Goal: Check status: Check status

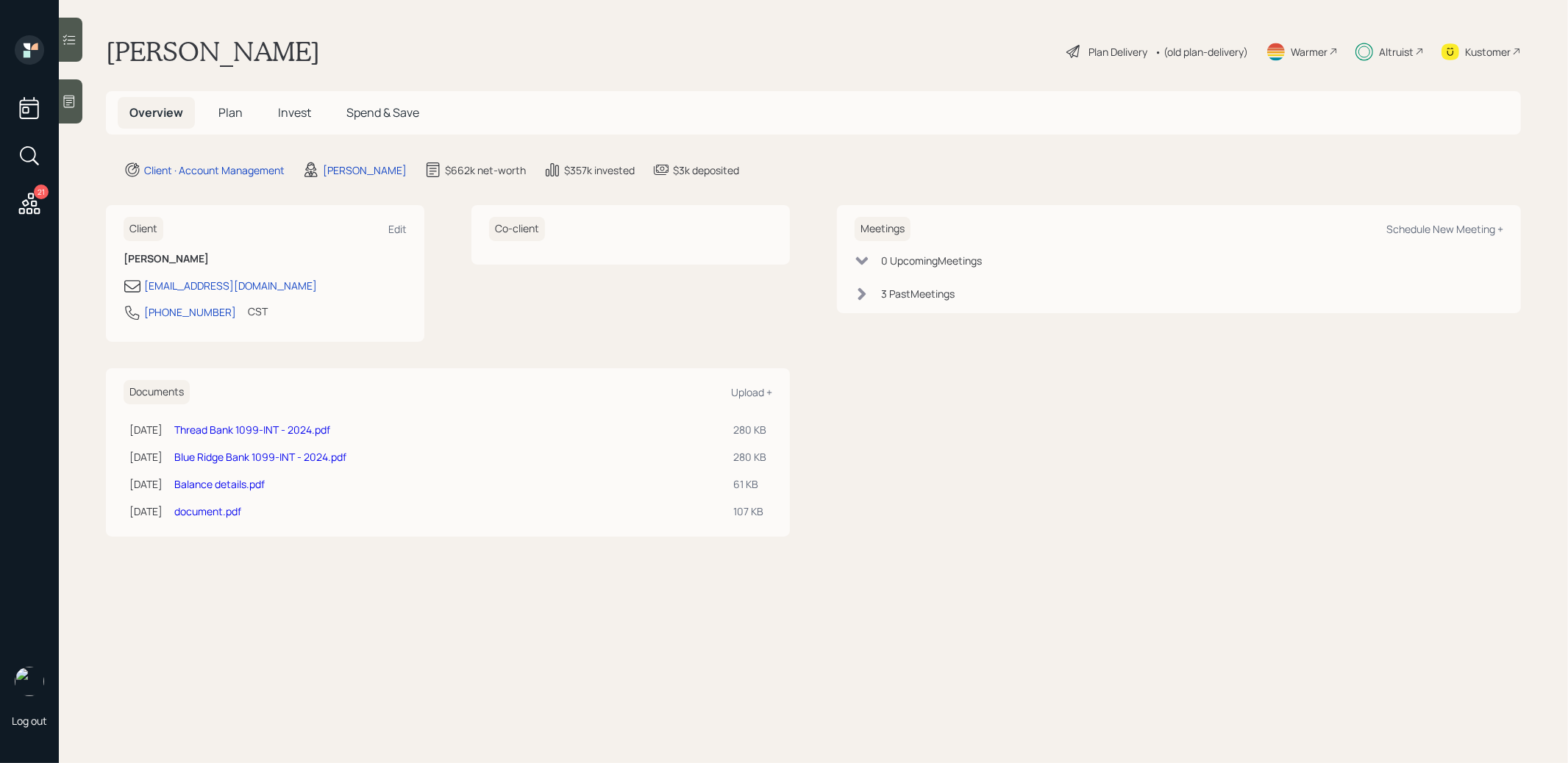
click at [292, 113] on span "Invest" at bounding box center [294, 112] width 33 height 16
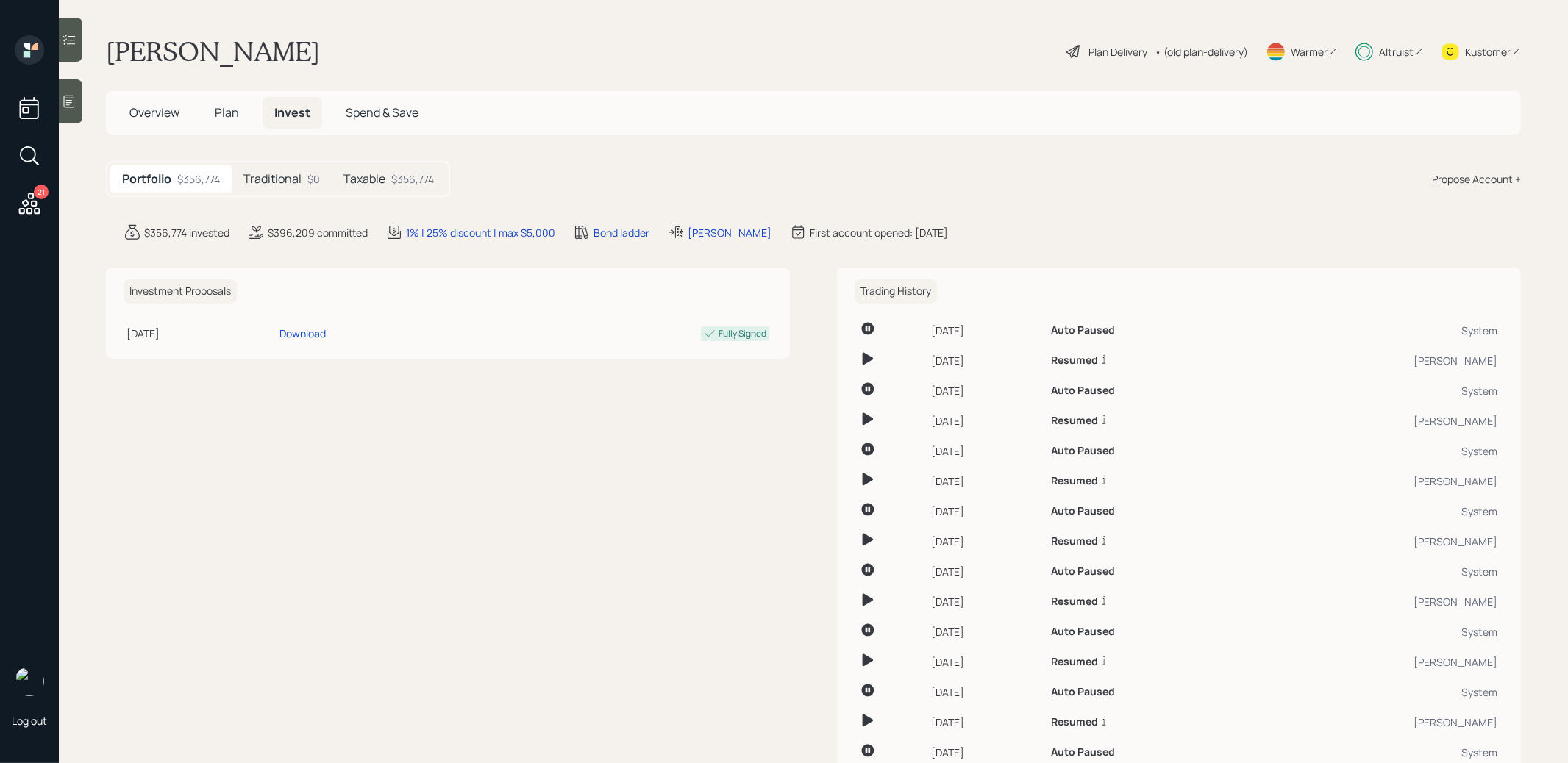
click at [391, 179] on div "Taxable $356,774" at bounding box center [389, 179] width 114 height 27
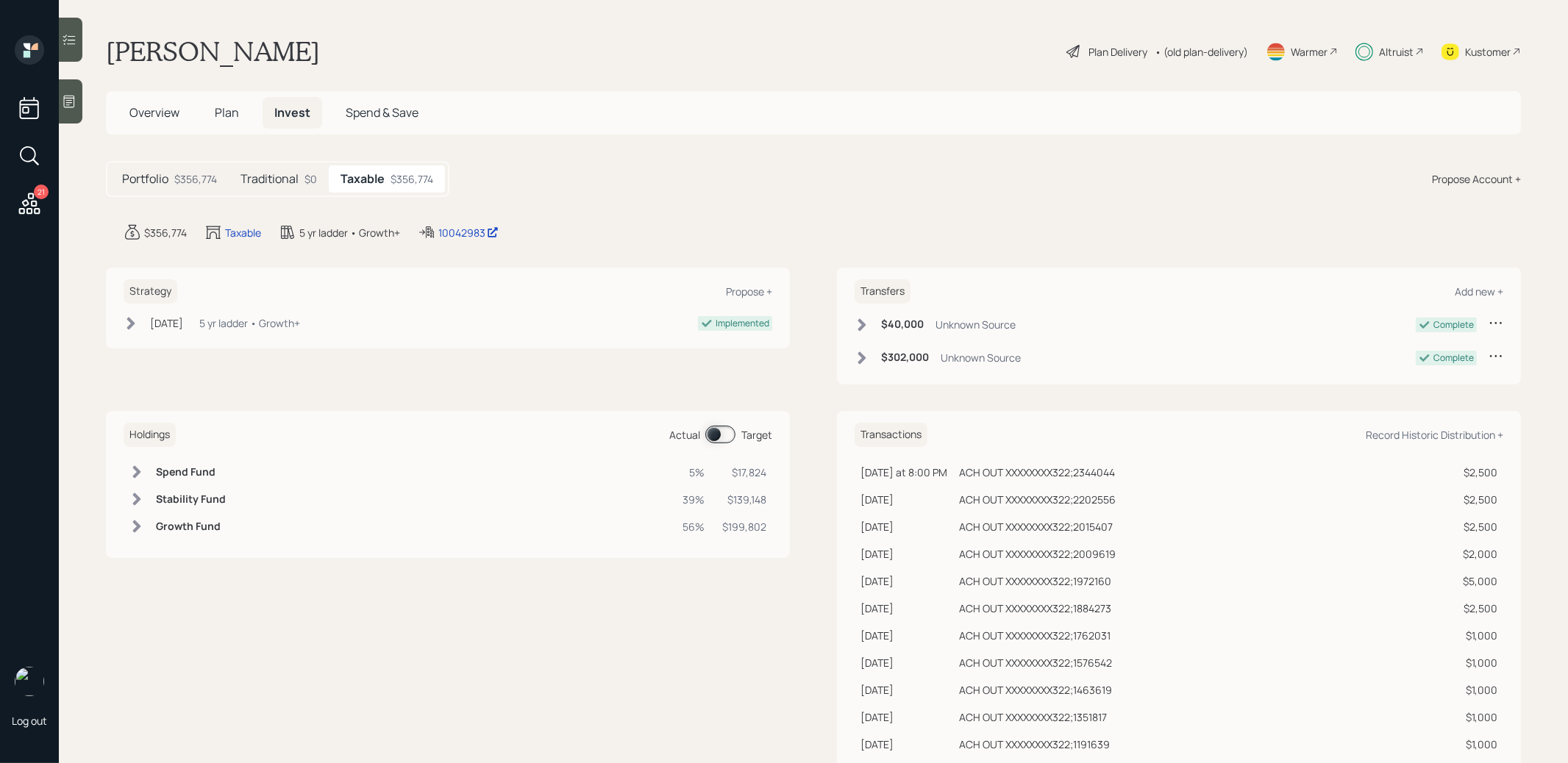
click at [717, 431] on span at bounding box center [720, 434] width 30 height 18
click at [720, 431] on span at bounding box center [720, 434] width 30 height 18
